Goal: Information Seeking & Learning: Compare options

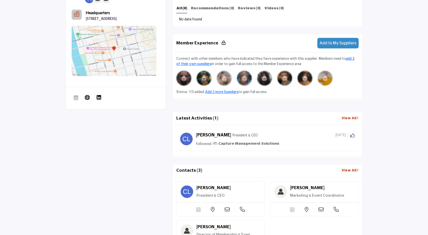
scroll to position [309, 0]
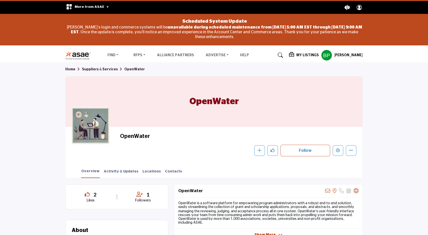
drag, startPoint x: 159, startPoint y: 135, endPoint x: 121, endPoint y: 134, distance: 37.9
click at [121, 134] on h2 "OpenWater" at bounding box center [189, 136] width 139 height 7
copy h2 "OpenWater"
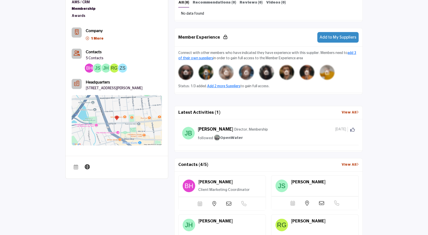
scroll to position [309, 0]
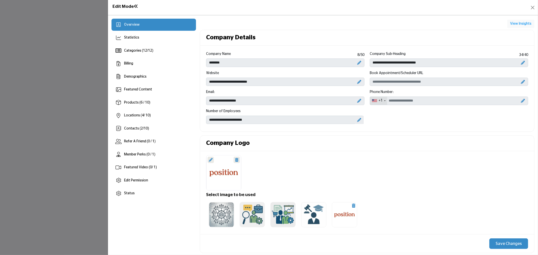
scroll to position [130, 0]
click at [159, 102] on div "Products (6 / 10)" at bounding box center [154, 103] width 85 height 12
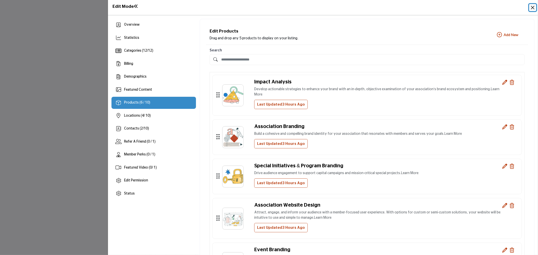
click at [533, 5] on button "Close" at bounding box center [533, 7] width 7 height 7
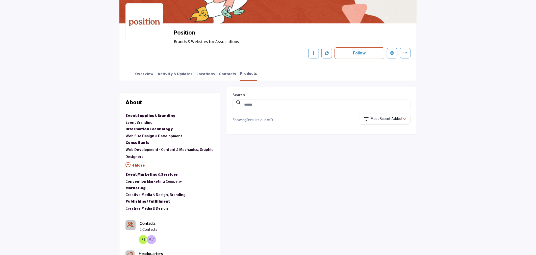
scroll to position [112, 0]
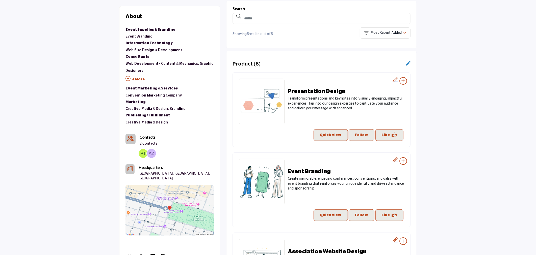
scroll to position [168, 0]
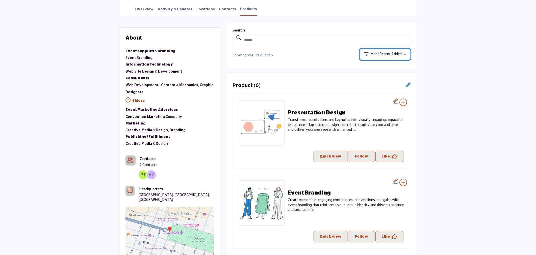
click at [372, 57] on div "Most Recent Added" at bounding box center [383, 55] width 39 height 6
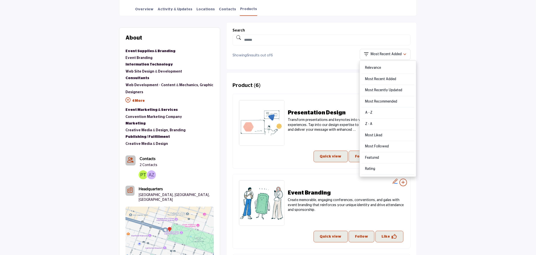
click at [378, 100] on div "Most Recommended" at bounding box center [388, 101] width 53 height 11
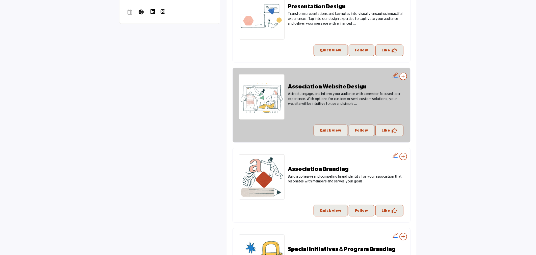
scroll to position [449, 0]
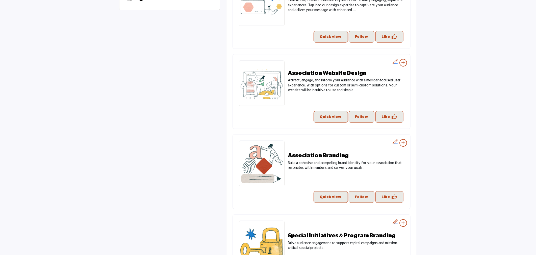
drag, startPoint x: 481, startPoint y: 22, endPoint x: 414, endPoint y: 26, distance: 67.0
click at [481, 22] on section "About Suppliers & Services Event Supplies & Branding Event Branding Information…" at bounding box center [268, 23] width 536 height 574
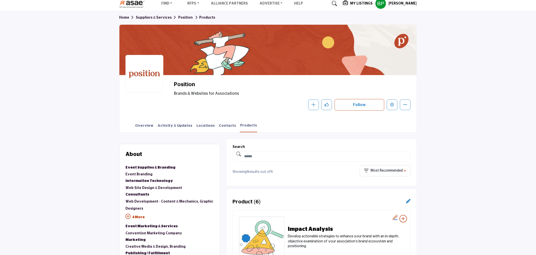
scroll to position [0, 0]
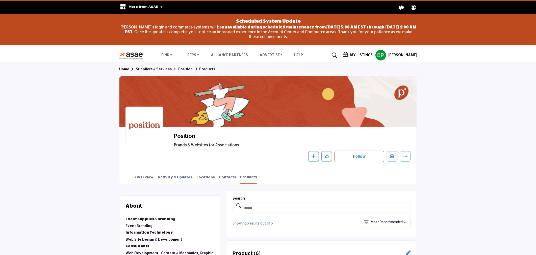
click at [147, 173] on div "Overview Activity & Updates Locations Contacts Products" at bounding box center [274, 177] width 285 height 16
click at [144, 178] on link "Overview" at bounding box center [144, 179] width 19 height 9
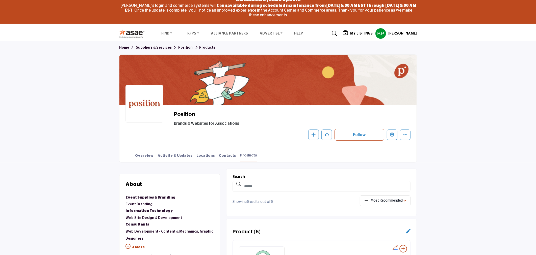
scroll to position [112, 0]
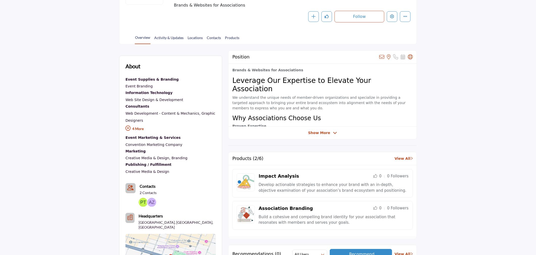
scroll to position [168, 0]
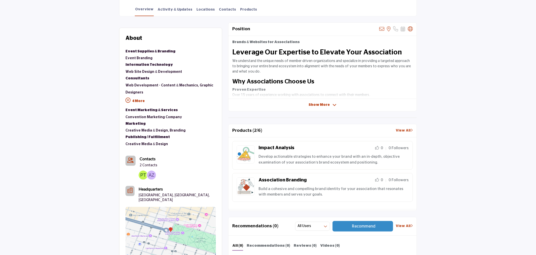
click at [405, 130] on link "View All" at bounding box center [404, 130] width 17 height 5
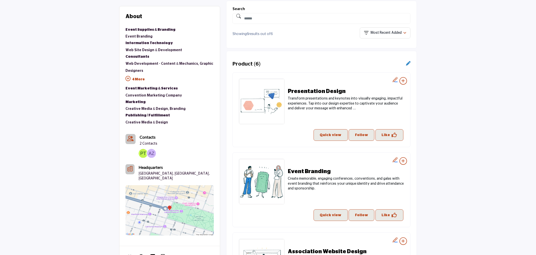
scroll to position [130, 0]
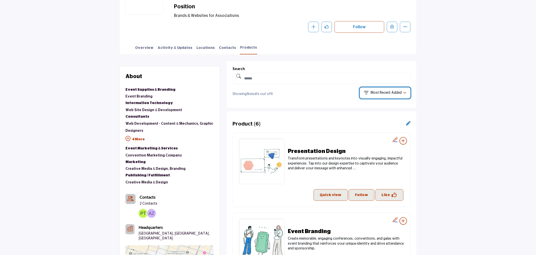
click at [393, 91] on p "Most Recent Added" at bounding box center [386, 93] width 31 height 5
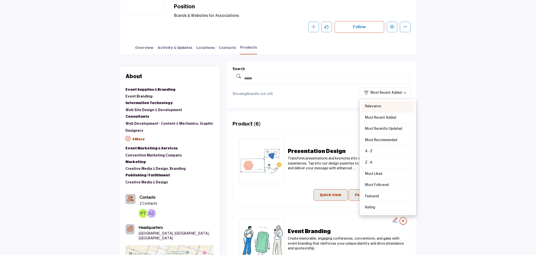
click at [387, 111] on div "Relevance" at bounding box center [388, 106] width 53 height 11
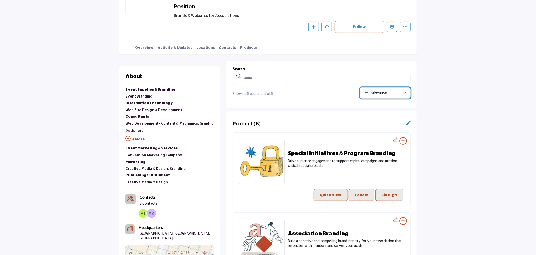
click at [393, 93] on div "Relevance" at bounding box center [383, 93] width 39 height 6
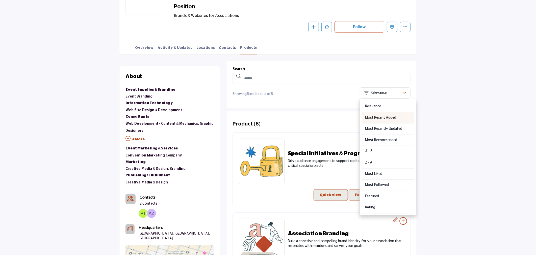
click at [388, 113] on div "Most Recent Added" at bounding box center [388, 118] width 53 height 11
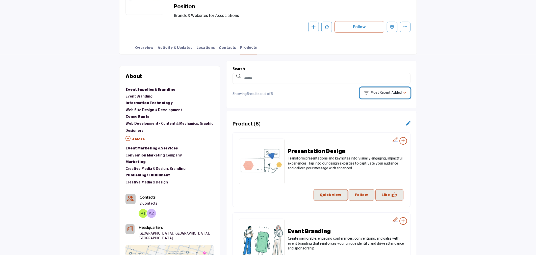
click at [396, 90] on div "Most Recent Added" at bounding box center [383, 93] width 39 height 6
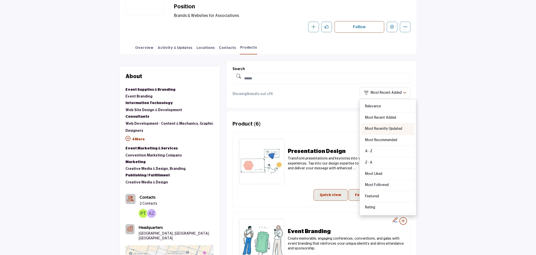
click at [384, 127] on div "Most Recently Updated" at bounding box center [388, 129] width 53 height 11
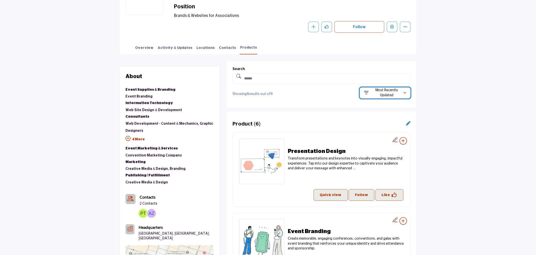
click at [393, 91] on p "Most Recently Updated" at bounding box center [387, 93] width 33 height 10
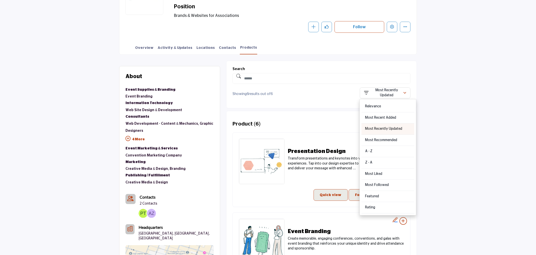
click at [385, 126] on div "Most Recently Updated" at bounding box center [388, 129] width 53 height 11
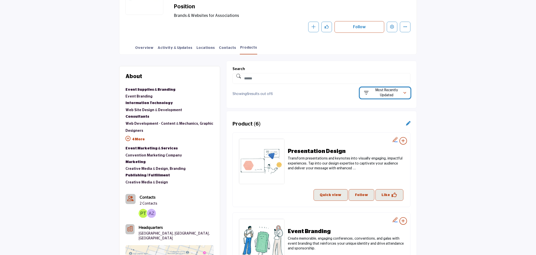
click at [391, 90] on p "Most Recently Updated" at bounding box center [387, 93] width 33 height 10
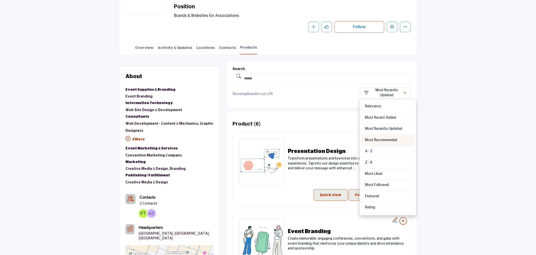
click at [384, 138] on div "Most Recommended" at bounding box center [388, 140] width 53 height 11
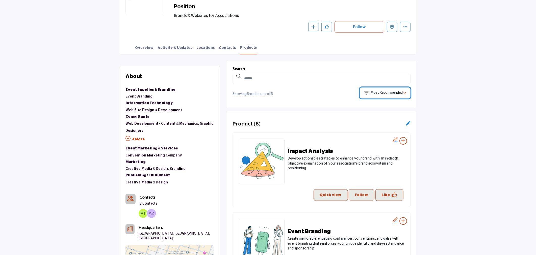
click at [395, 92] on p "Most Recommended" at bounding box center [387, 93] width 32 height 5
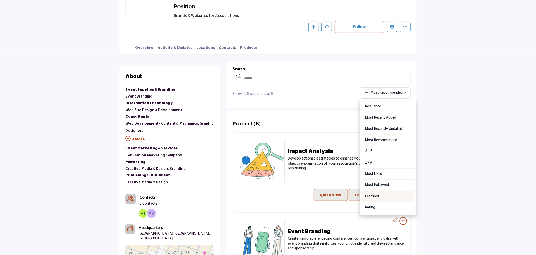
click at [380, 193] on div "Featured" at bounding box center [388, 196] width 53 height 11
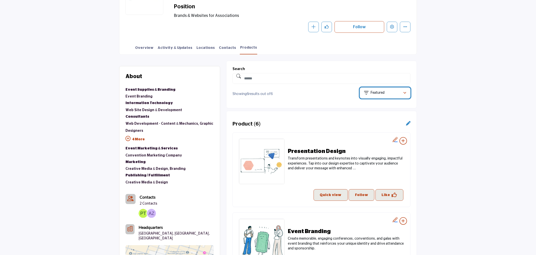
click at [402, 95] on div "Featured" at bounding box center [383, 93] width 39 height 6
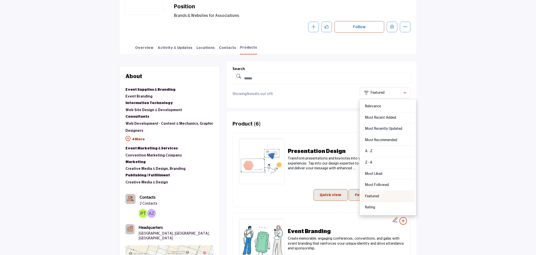
click at [379, 198] on div "Featured" at bounding box center [388, 196] width 53 height 11
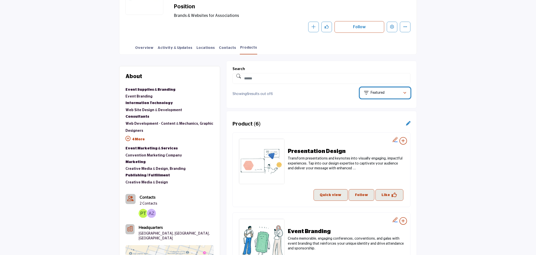
click at [393, 94] on div "Featured" at bounding box center [383, 93] width 39 height 6
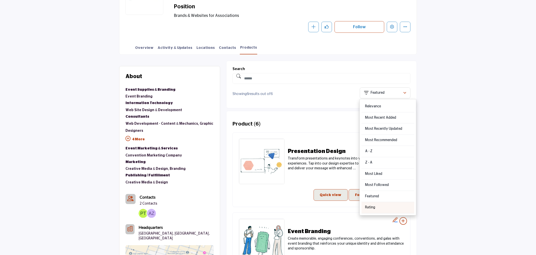
click at [378, 207] on div "Rating" at bounding box center [388, 207] width 53 height 11
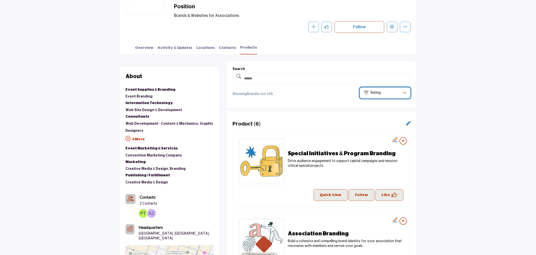
click at [395, 94] on div "Rating" at bounding box center [383, 93] width 39 height 6
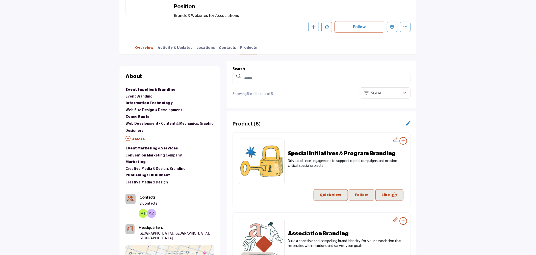
click at [138, 47] on link "Overview" at bounding box center [144, 49] width 19 height 9
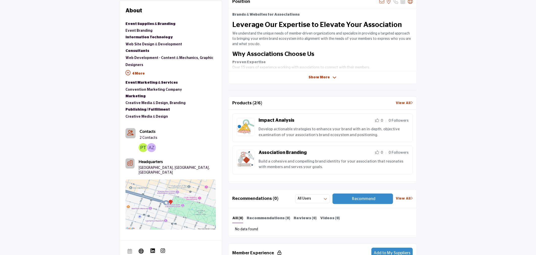
scroll to position [168, 0]
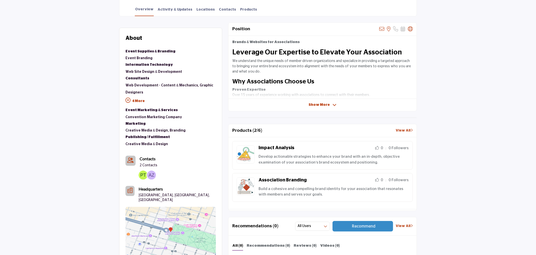
click at [240, 11] on link "Products" at bounding box center [248, 11] width 17 height 9
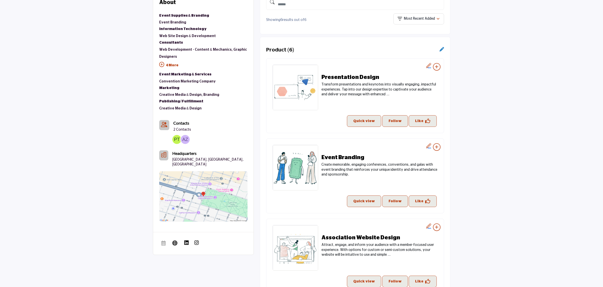
scroll to position [193, 0]
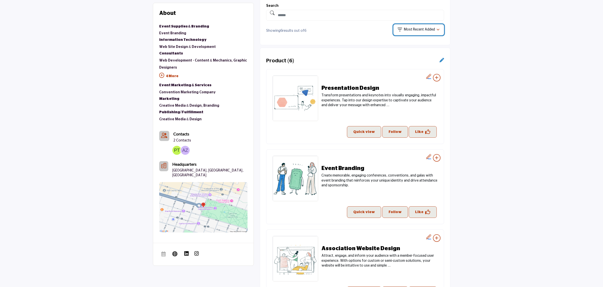
click at [427, 31] on p "Most Recent Added" at bounding box center [419, 29] width 31 height 5
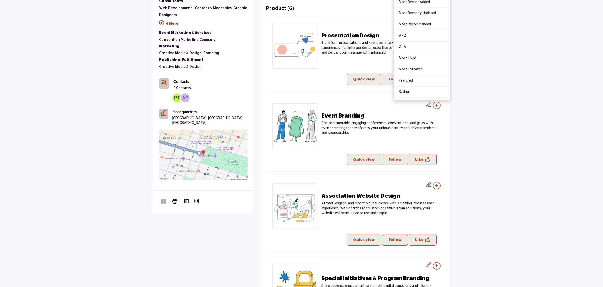
scroll to position [256, 0]
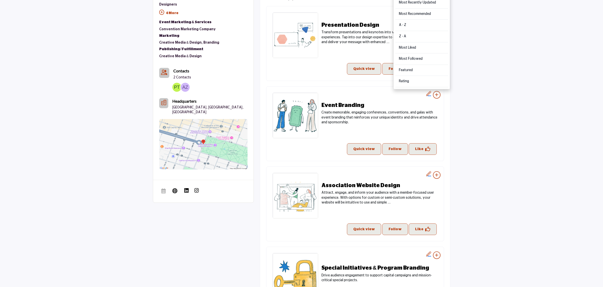
click at [538, 102] on section "About Suppliers & Services Event Supplies & Branding Event Branding Information…" at bounding box center [301, 215] width 603 height 574
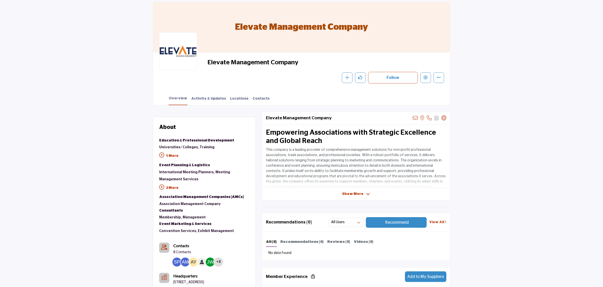
scroll to position [32, 0]
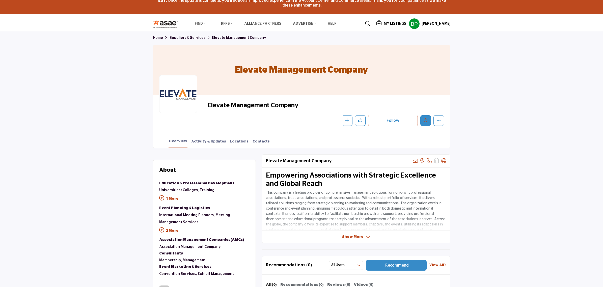
click at [426, 120] on icon "Edit company" at bounding box center [426, 120] width 4 height 4
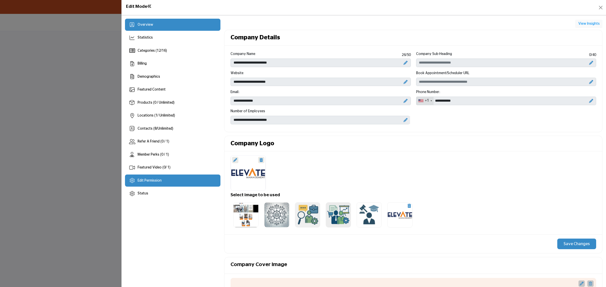
click at [187, 177] on div "Edit Permission" at bounding box center [172, 181] width 95 height 12
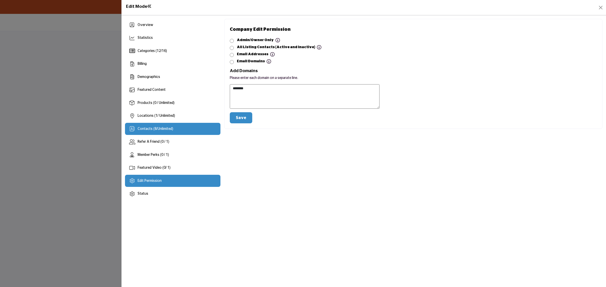
click at [146, 126] on div "Contacts ( 8 / Unlimited )" at bounding box center [156, 128] width 36 height 5
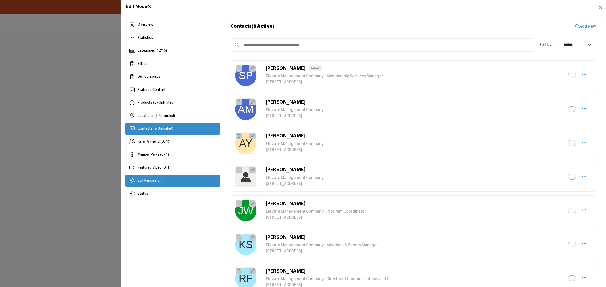
click at [162, 175] on div "Edit Permission" at bounding box center [172, 181] width 95 height 12
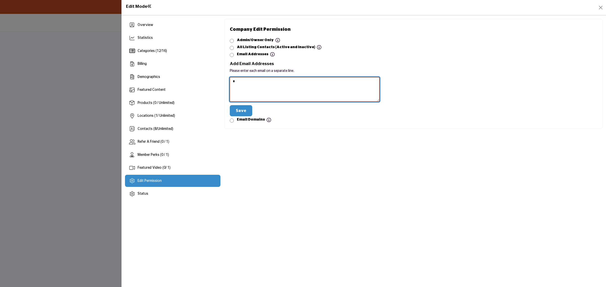
click at [264, 87] on textarea at bounding box center [305, 89] width 150 height 24
paste textarea "**********"
click at [242, 110] on button "Save" at bounding box center [241, 110] width 22 height 11
click at [289, 79] on textarea at bounding box center [305, 89] width 150 height 24
type textarea "**********"
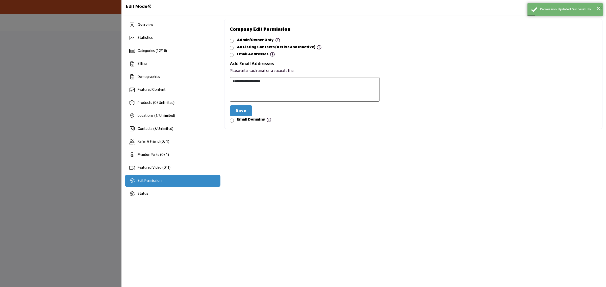
click at [237, 111] on button "Save" at bounding box center [241, 110] width 22 height 11
click at [599, 8] on button "Close" at bounding box center [600, 7] width 7 height 7
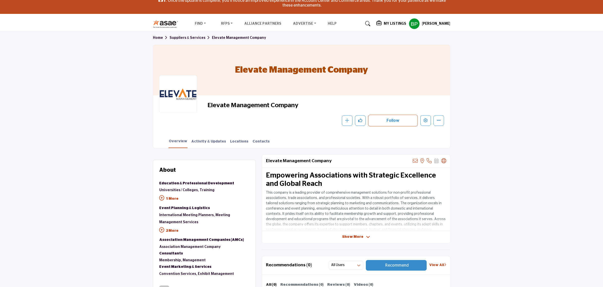
drag, startPoint x: 301, startPoint y: 102, endPoint x: 205, endPoint y: 106, distance: 96.2
click at [205, 106] on div "Elevate Management Company Follow Following Message Recommend Add to My Supplie…" at bounding box center [301, 113] width 285 height 25
copy span "Elevate Management Company"
